Goal: Transaction & Acquisition: Purchase product/service

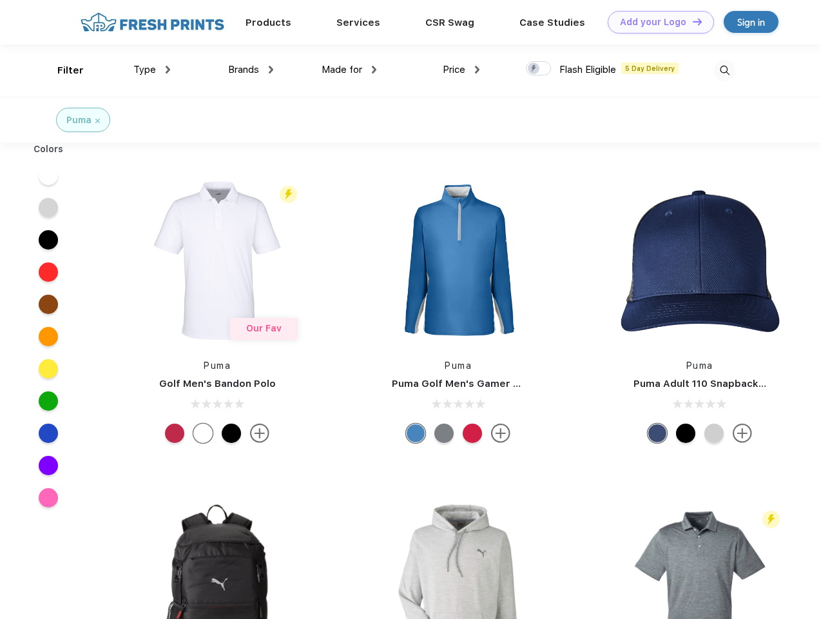
scroll to position [1, 0]
click at [656, 22] on link "Add your Logo Design Tool" at bounding box center [661, 22] width 106 height 23
click at [0, 0] on div "Design Tool" at bounding box center [0, 0] width 0 height 0
click at [691, 21] on link "Add your Logo Design Tool" at bounding box center [661, 22] width 106 height 23
click at [62, 70] on div "Filter" at bounding box center [70, 70] width 26 height 15
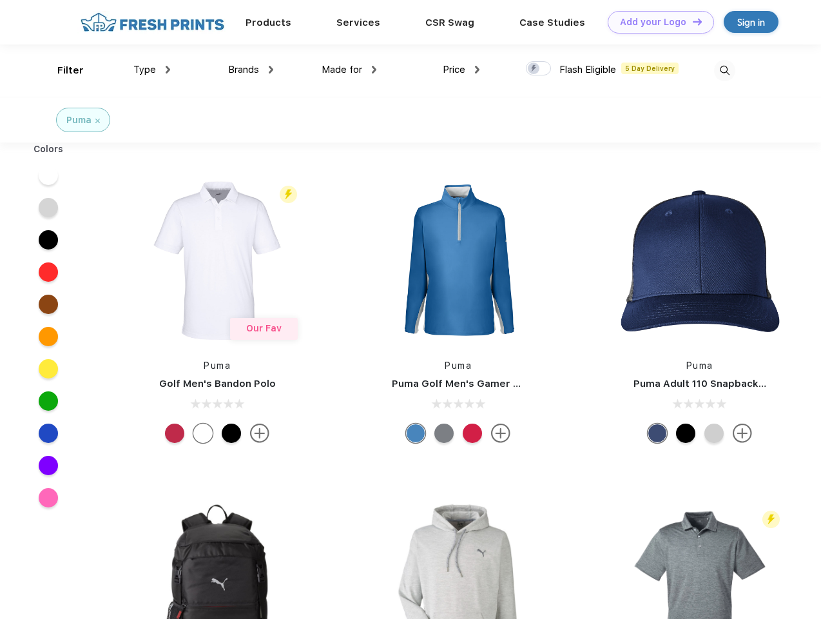
click at [152, 70] on span "Type" at bounding box center [144, 70] width 23 height 12
click at [251, 70] on span "Brands" at bounding box center [243, 70] width 31 height 12
click at [349, 70] on span "Made for" at bounding box center [342, 70] width 41 height 12
click at [461, 70] on span "Price" at bounding box center [454, 70] width 23 height 12
click at [539, 69] on div at bounding box center [538, 68] width 25 height 14
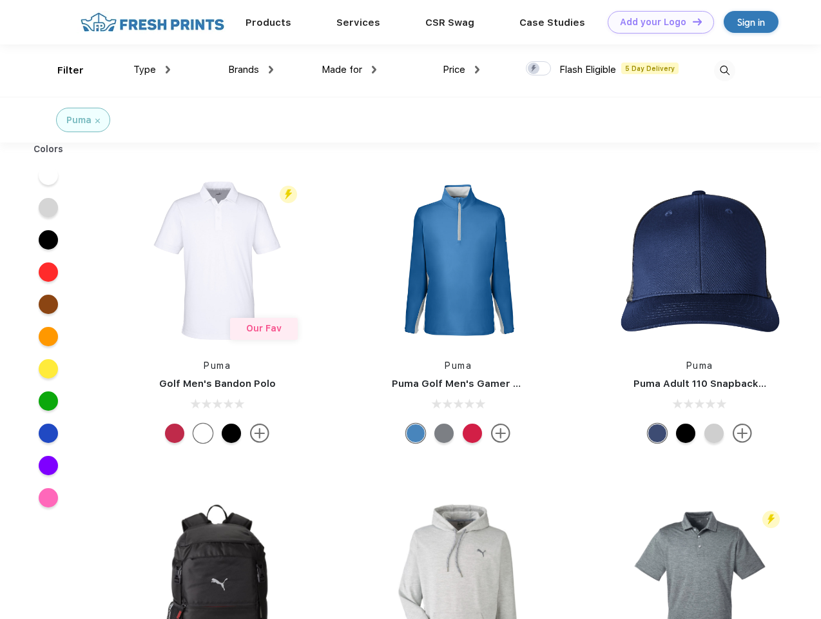
click at [534, 69] on input "checkbox" at bounding box center [530, 65] width 8 height 8
click at [724, 70] on img at bounding box center [724, 70] width 21 height 21
